Goal: Task Accomplishment & Management: Use online tool/utility

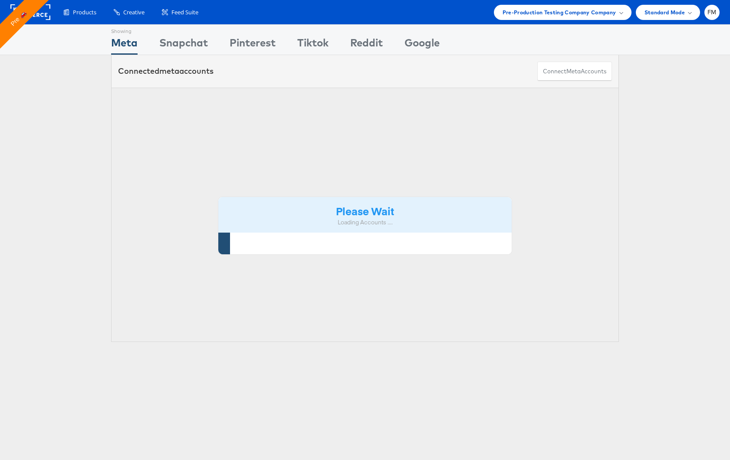
click at [709, 12] on span "FM" at bounding box center [712, 13] width 9 height 6
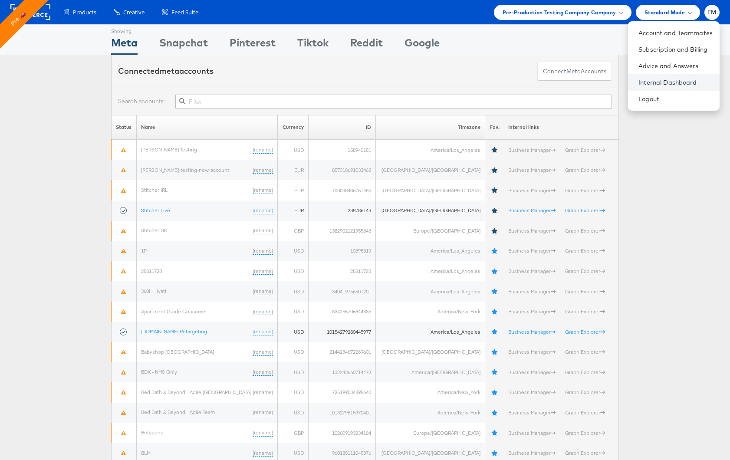
click at [695, 85] on link "Internal Dashboard" at bounding box center [676, 82] width 74 height 9
click at [665, 85] on link "Internal Dashboard" at bounding box center [676, 82] width 74 height 9
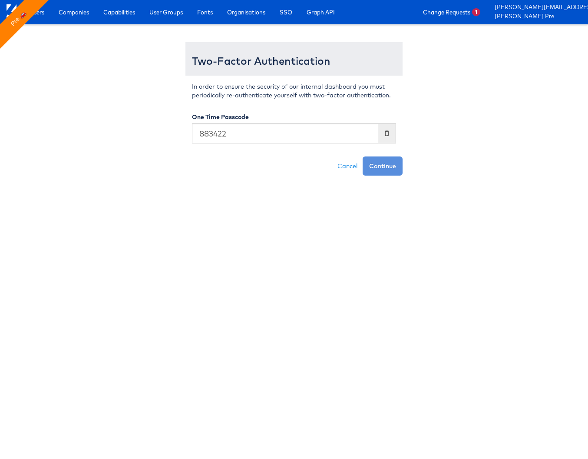
type input "883422"
click at [363, 156] on button "Continue" at bounding box center [383, 165] width 40 height 19
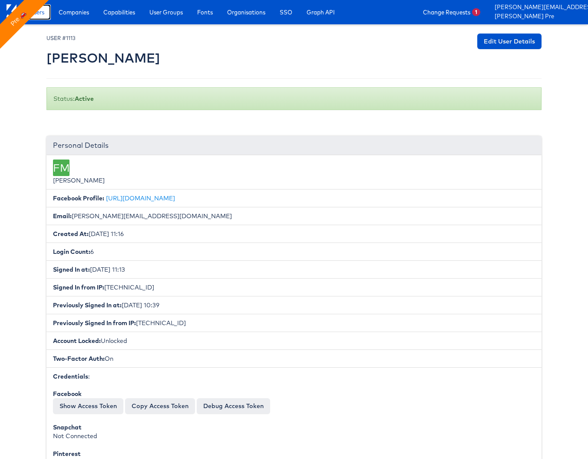
click at [42, 16] on link "Users" at bounding box center [37, 12] width 28 height 16
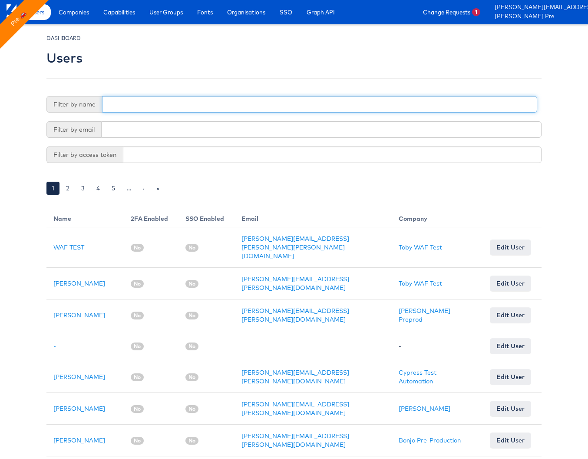
click at [170, 99] on input "text" at bounding box center [319, 104] width 435 height 16
paste input "[PERSON_NAME]"
type input "[PERSON_NAME]"
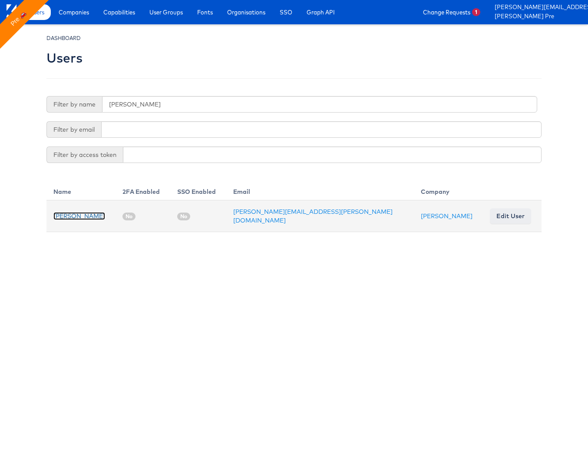
click at [89, 212] on link "[PERSON_NAME]" at bounding box center [79, 216] width 52 height 8
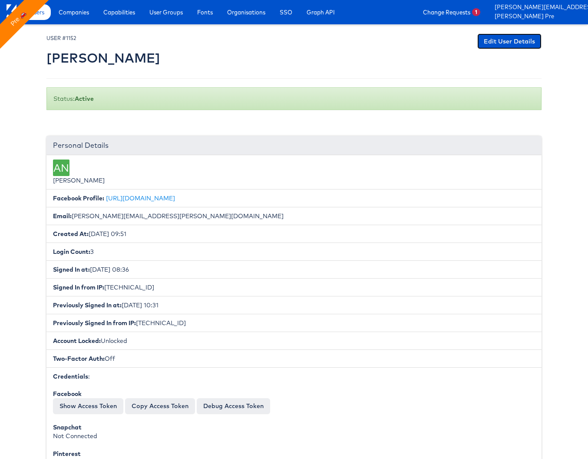
click at [504, 39] on link "Edit User Details" at bounding box center [509, 41] width 64 height 16
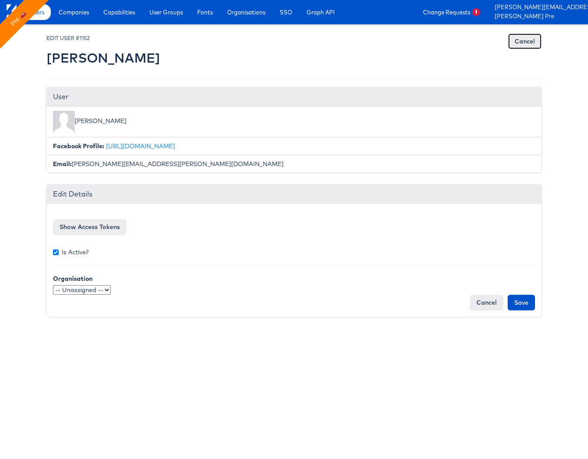
click at [533, 39] on link "Cancel" at bounding box center [524, 41] width 33 height 16
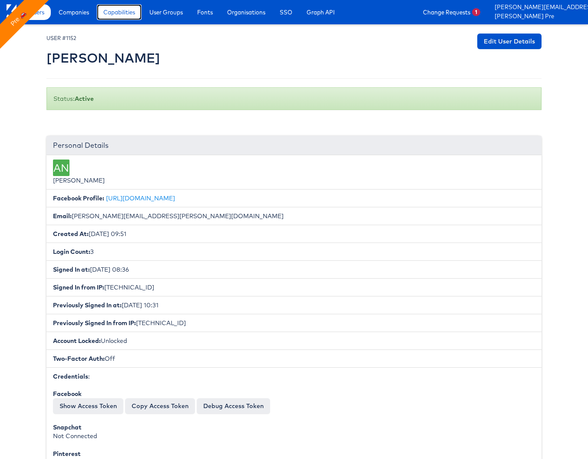
click at [121, 16] on span "Capabilities" at bounding box center [119, 12] width 32 height 9
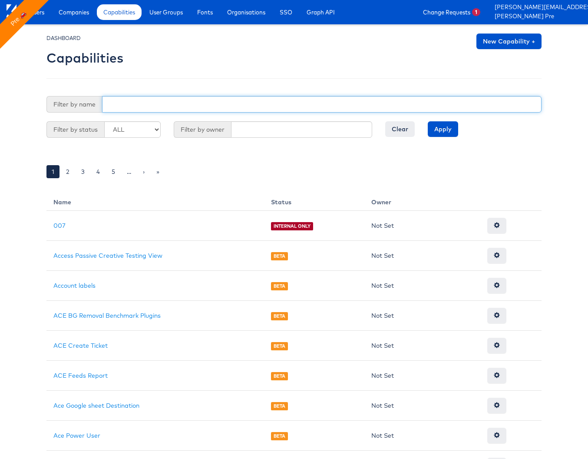
click at [175, 106] on input "text" at bounding box center [321, 104] width 439 height 16
click at [428, 121] on input "Apply" at bounding box center [443, 129] width 30 height 16
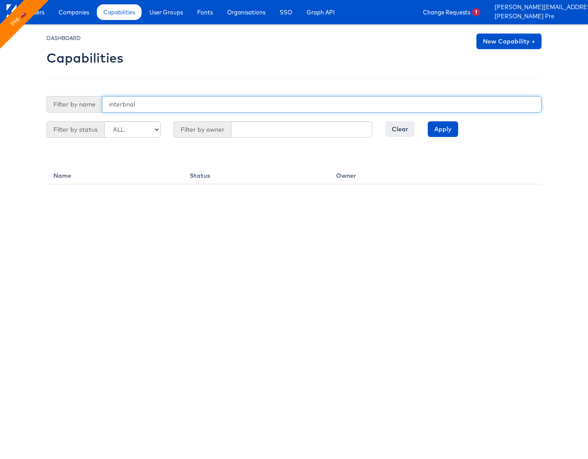
click at [128, 108] on input "interbnal" at bounding box center [321, 104] width 439 height 16
click at [126, 108] on input "interbnal" at bounding box center [321, 104] width 439 height 16
type input "internal"
click at [428, 121] on input "Apply" at bounding box center [443, 129] width 30 height 16
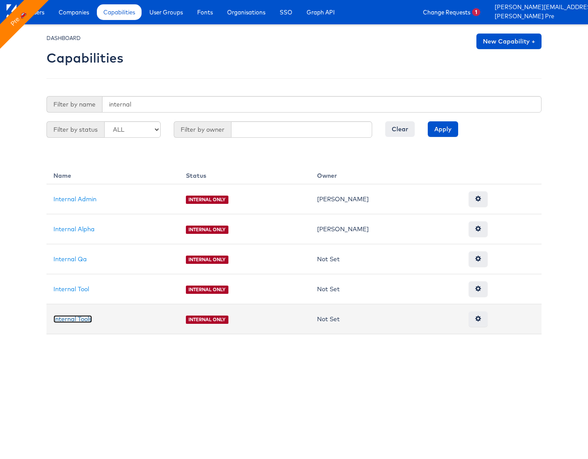
click at [79, 316] on link "Internal Tools" at bounding box center [72, 319] width 39 height 8
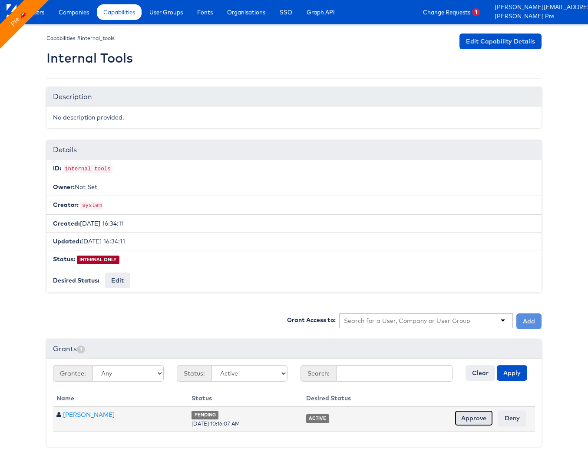
click at [475, 415] on input "Approve" at bounding box center [474, 418] width 38 height 16
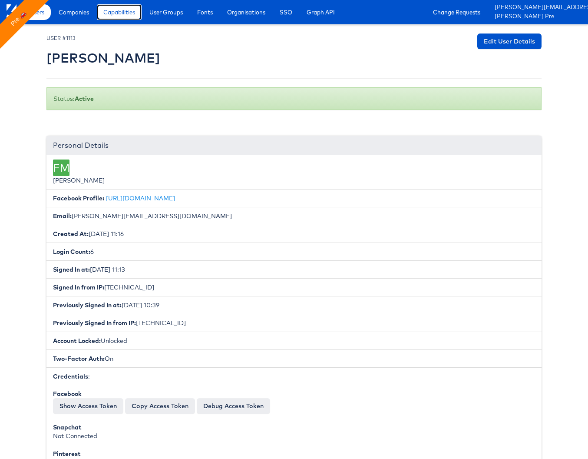
click at [116, 12] on span "Capabilities" at bounding box center [119, 12] width 32 height 9
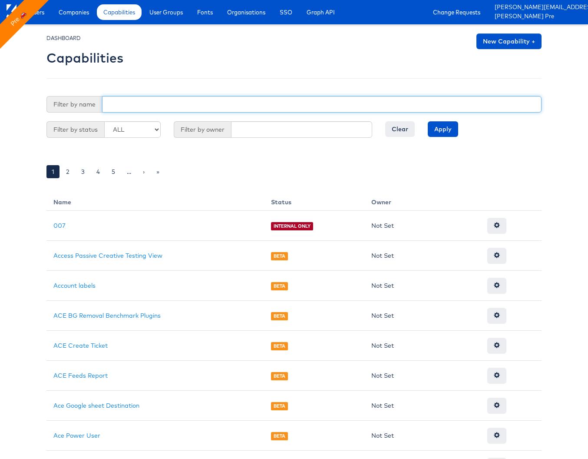
click at [176, 101] on input "text" at bounding box center [321, 104] width 439 height 16
type input "internal"
click at [428, 121] on input "Apply" at bounding box center [443, 129] width 30 height 16
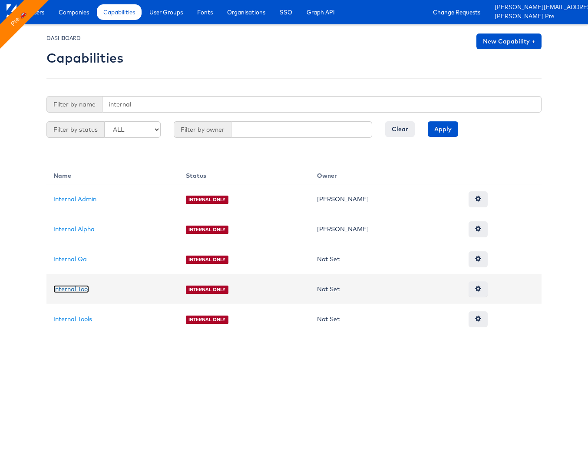
click at [82, 288] on link "Internal Tool" at bounding box center [71, 289] width 36 height 8
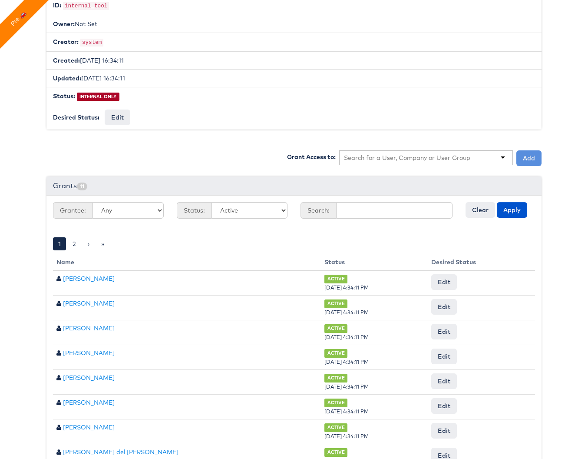
scroll to position [163, 0]
click at [376, 210] on input "text" at bounding box center [394, 209] width 116 height 16
click at [440, 160] on div at bounding box center [426, 157] width 174 height 15
paste input "Anusha"
type input "Anusha"
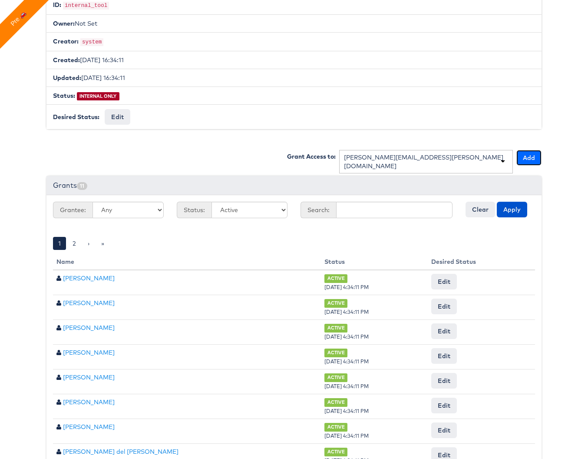
click at [531, 157] on button "Add" at bounding box center [528, 158] width 25 height 16
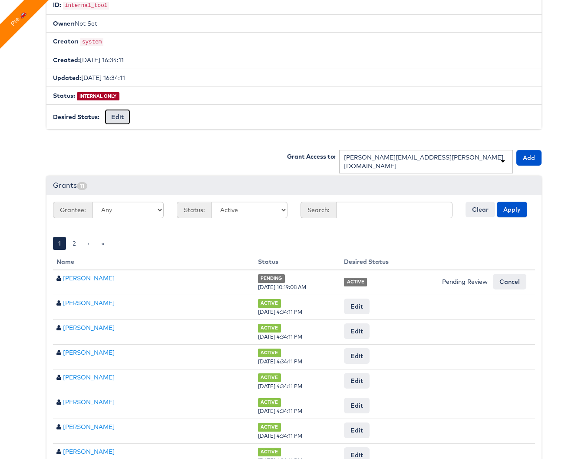
click at [113, 112] on button "Edit" at bounding box center [118, 117] width 26 height 16
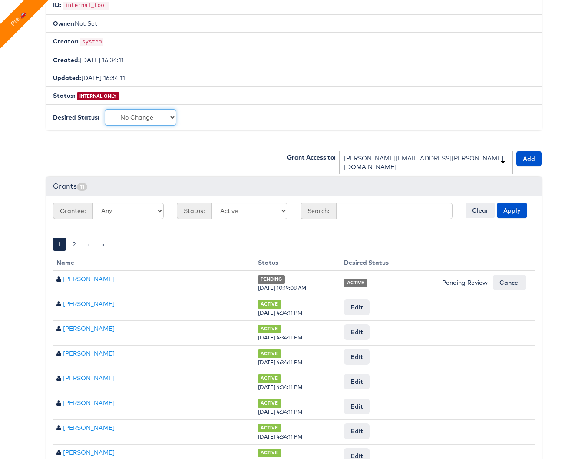
click at [128, 115] on select "-- No Change -- GA BETA INTERNAL ONLY ARCHIVED" at bounding box center [141, 117] width 72 height 16
select select "LIMITED_RELEASE"
click at [105, 109] on select "-- No Change -- GA BETA INTERNAL ONLY ARCHIVED" at bounding box center [141, 117] width 72 height 16
click at [209, 118] on input "Request Change" at bounding box center [205, 117] width 49 height 12
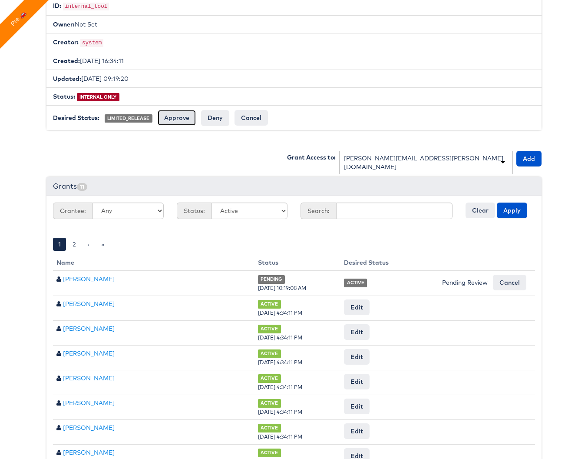
click at [178, 120] on input "Approve" at bounding box center [177, 118] width 38 height 16
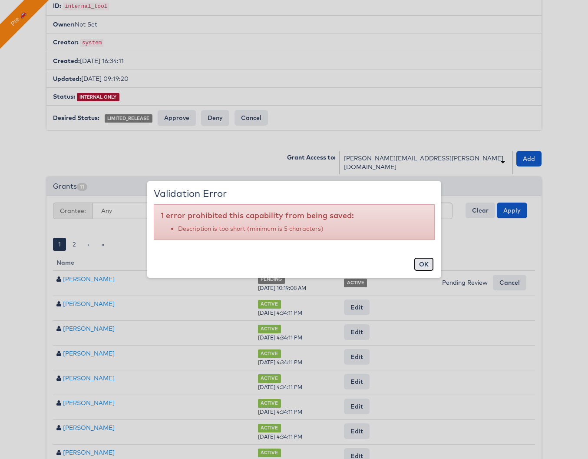
click at [426, 266] on button "ok" at bounding box center [424, 264] width 20 height 14
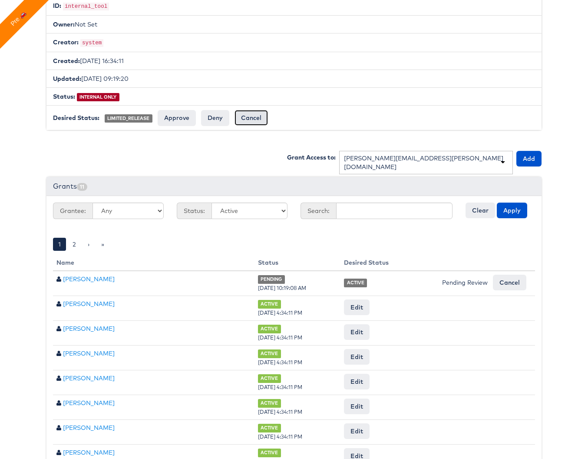
click at [245, 118] on input "Cancel" at bounding box center [250, 118] width 33 height 16
click at [114, 113] on button "Edit" at bounding box center [118, 118] width 26 height 16
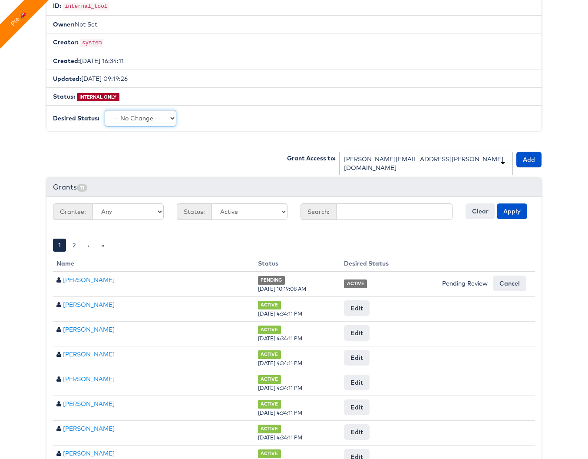
click at [144, 116] on select "-- No Change -- GA BETA INTERNAL ONLY ARCHIVED" at bounding box center [141, 118] width 72 height 16
select select "GENERAL_AVAILABILITY"
click at [105, 110] on select "-- No Change -- GA BETA INTERNAL ONLY ARCHIVED" at bounding box center [141, 118] width 72 height 16
click at [203, 119] on input "Request Change" at bounding box center [205, 118] width 49 height 12
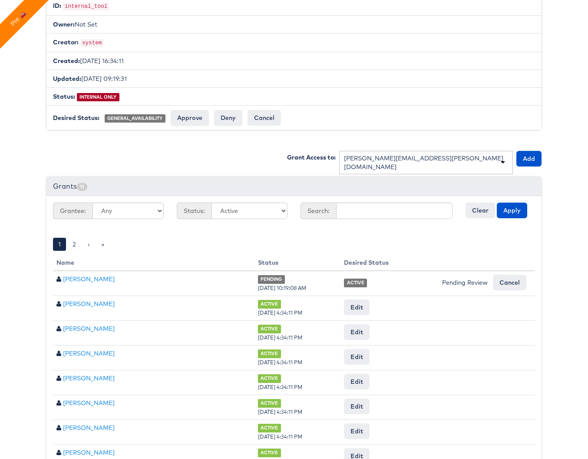
scroll to position [162, 0]
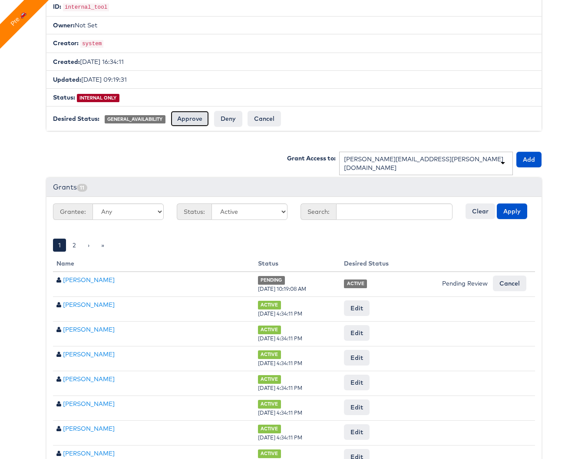
click at [195, 119] on input "Approve" at bounding box center [190, 119] width 38 height 16
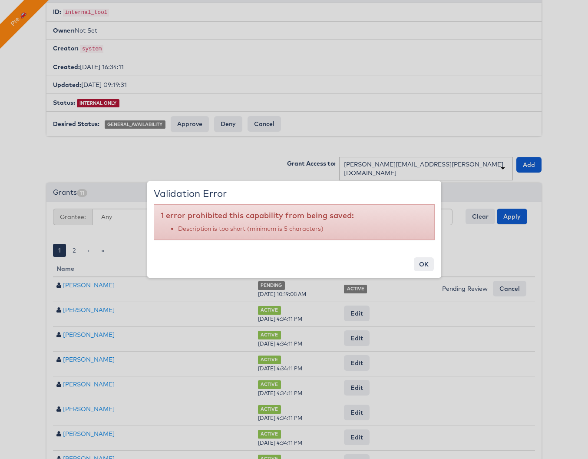
scroll to position [0, 0]
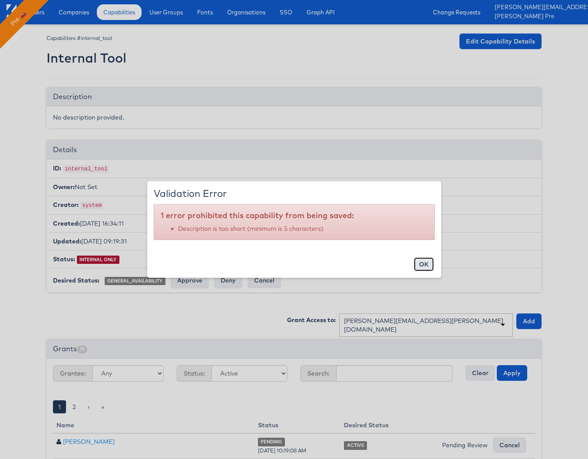
click at [421, 262] on button "ok" at bounding box center [424, 264] width 20 height 14
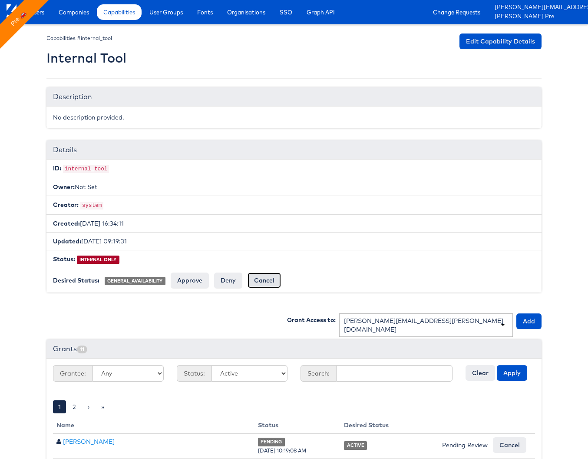
click at [267, 280] on input "Cancel" at bounding box center [263, 280] width 33 height 16
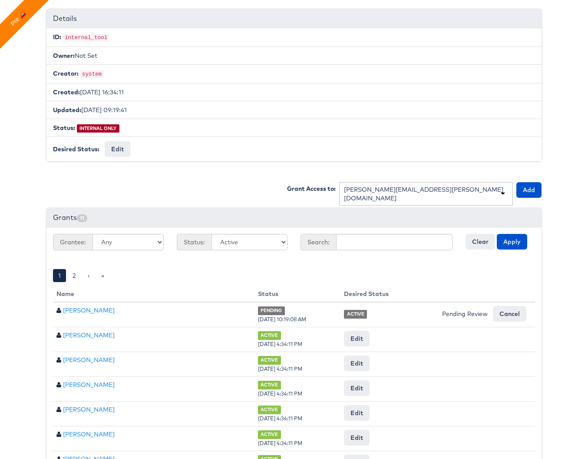
scroll to position [9, 0]
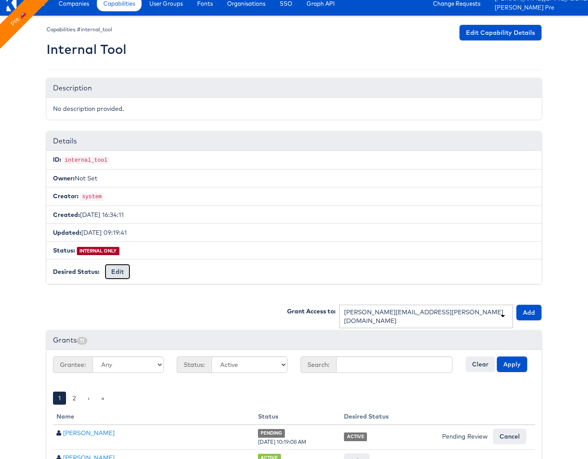
click at [123, 267] on button "Edit" at bounding box center [118, 272] width 26 height 16
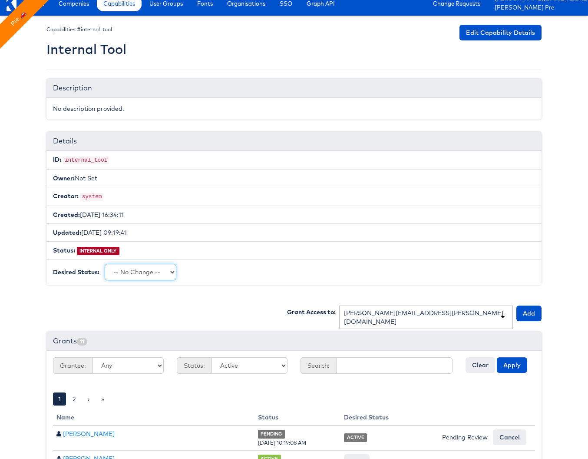
click at [154, 264] on select "-- No Change -- GA BETA INTERNAL ONLY ARCHIVED" at bounding box center [141, 272] width 72 height 16
select select "LIMITED_RELEASE"
click at [105, 264] on select "-- No Change -- GA BETA INTERNAL ONLY ARCHIVED" at bounding box center [141, 272] width 72 height 16
click at [222, 268] on input "Request Change" at bounding box center [205, 272] width 49 height 12
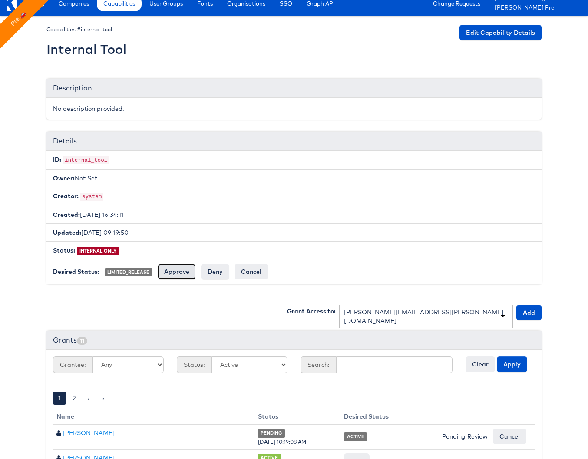
click at [179, 272] on input "Approve" at bounding box center [177, 272] width 38 height 16
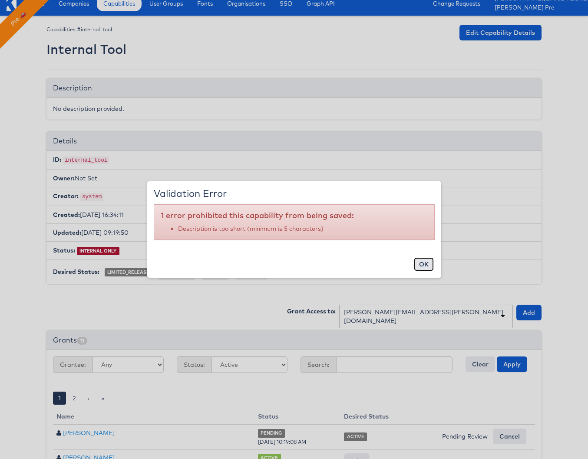
click at [421, 268] on button "ok" at bounding box center [424, 264] width 20 height 14
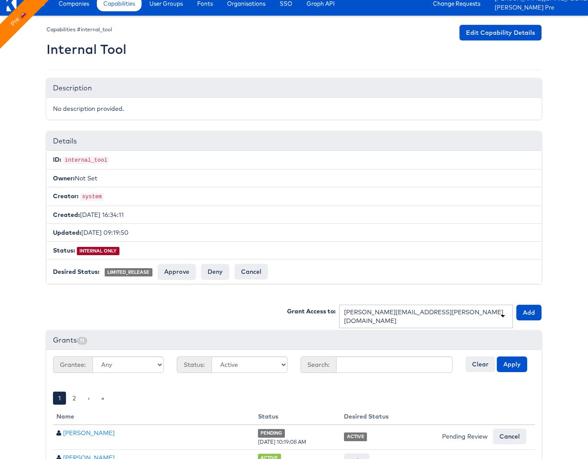
click at [244, 277] on form "Cancel" at bounding box center [250, 272] width 33 height 16
click at [245, 270] on input "Cancel" at bounding box center [250, 272] width 33 height 16
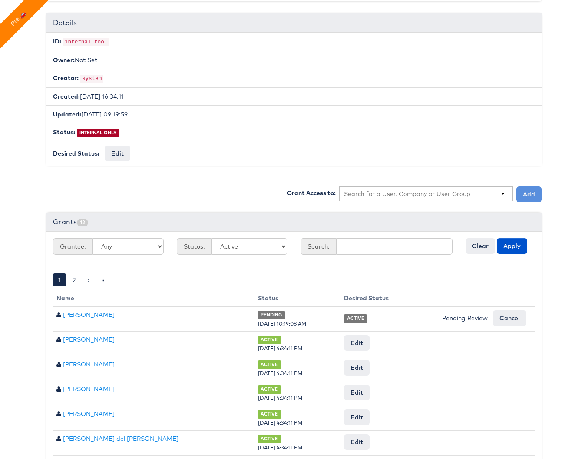
scroll to position [162, 0]
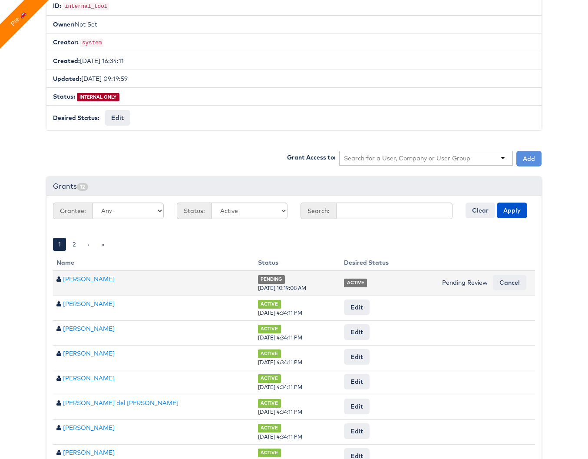
click at [464, 278] on span "Pending Review" at bounding box center [465, 282] width 46 height 8
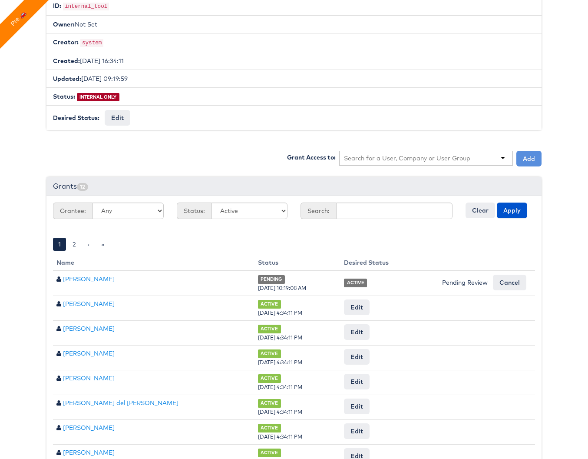
scroll to position [0, 0]
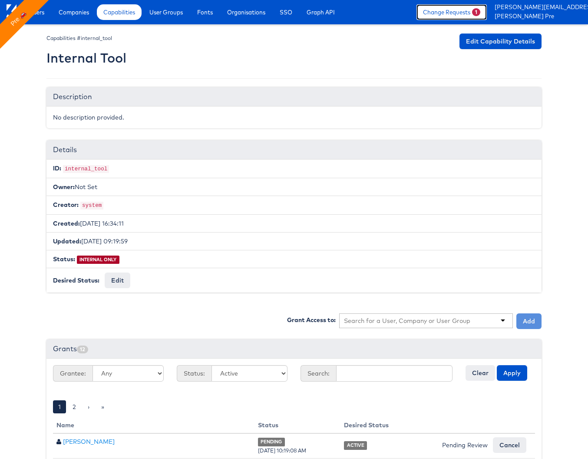
click at [445, 6] on link "Change Requests 1" at bounding box center [451, 12] width 70 height 16
